Goal: Check status

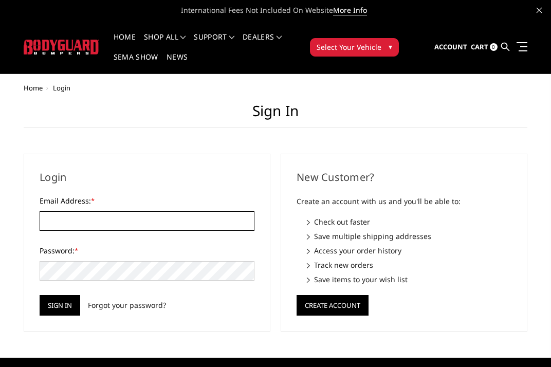
click at [167, 215] on input "Email Address: *" at bounding box center [147, 221] width 215 height 20
type input "[EMAIL_ADDRESS][DOMAIN_NAME]"
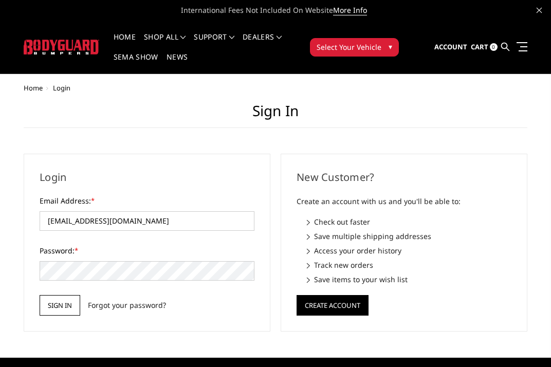
click at [71, 311] on input "Sign in" at bounding box center [60, 305] width 41 height 21
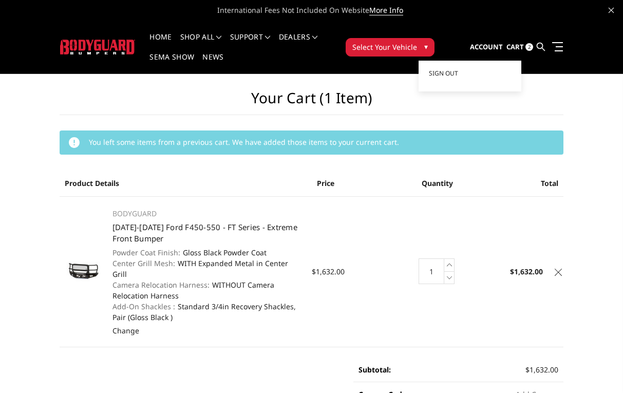
click at [495, 48] on span "Account" at bounding box center [486, 46] width 33 height 9
